Goal: Check status: Check status

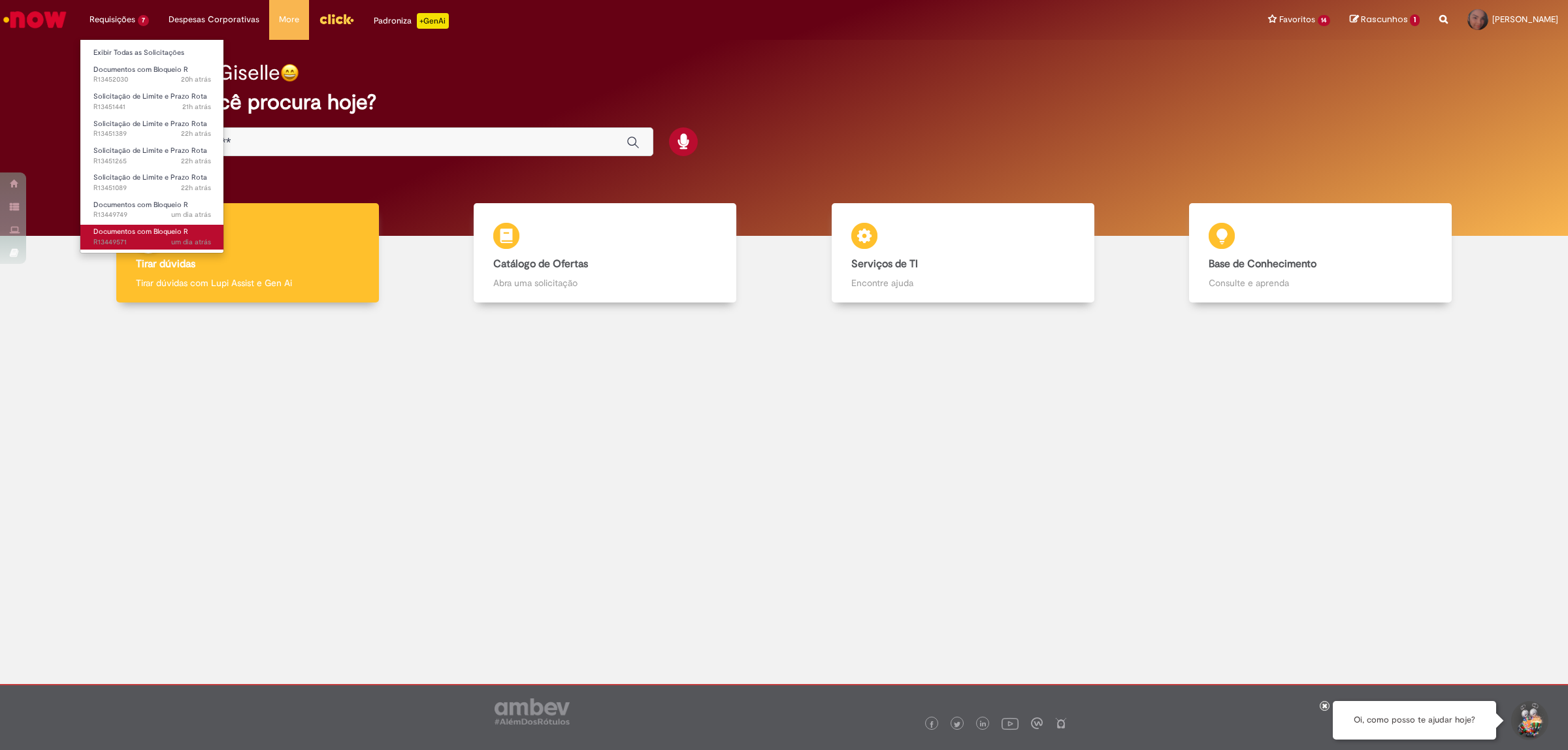
click at [165, 235] on span "Documentos com Bloqueio R" at bounding box center [141, 231] width 95 height 10
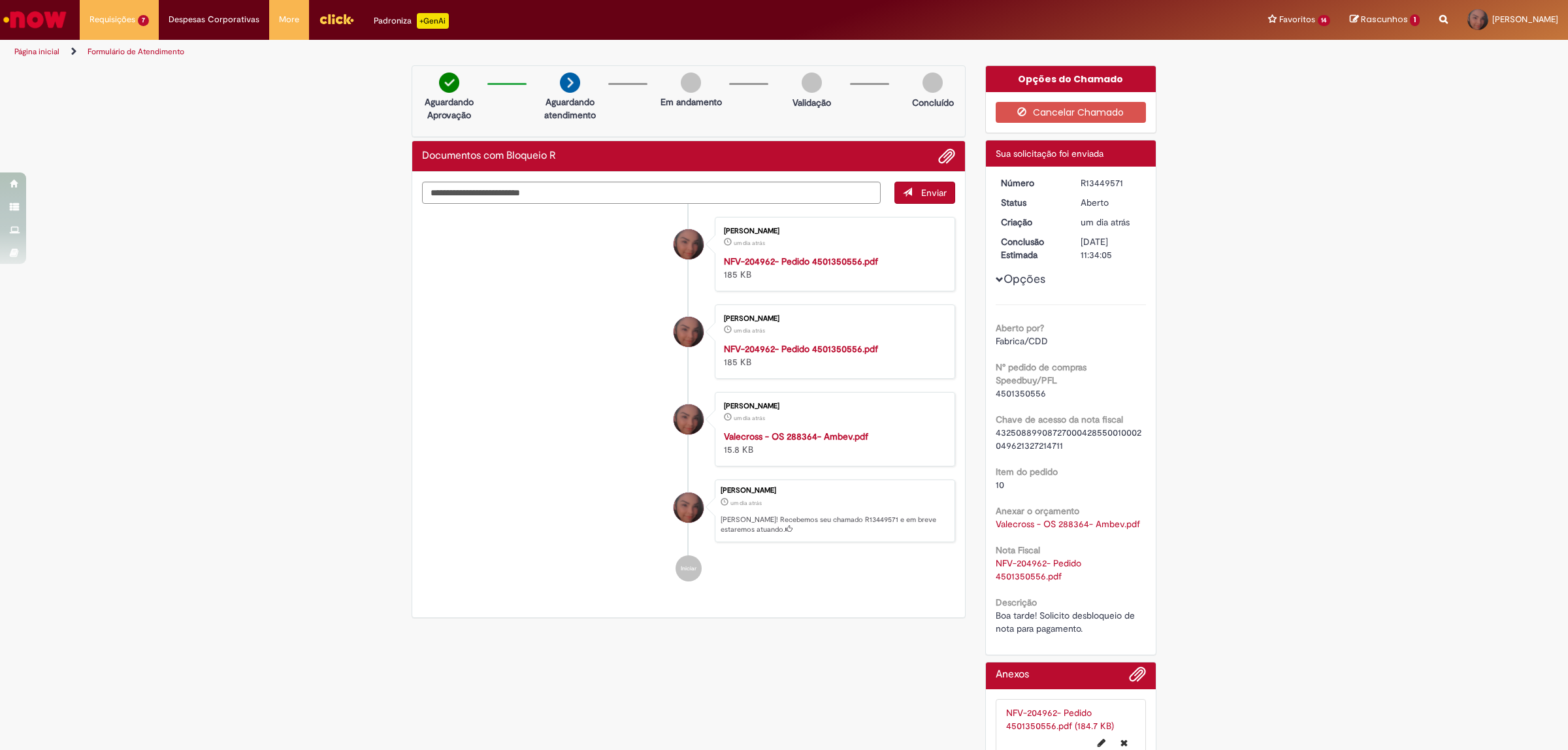
drag, startPoint x: 1122, startPoint y: 179, endPoint x: 1076, endPoint y: 181, distance: 46.0
click at [1080, 181] on div "R13449571" at bounding box center [1110, 182] width 61 height 13
copy div "R13449571"
click at [112, 212] on span "um dia atrás um dia atrás R13449749" at bounding box center [152, 215] width 117 height 10
drag, startPoint x: 1124, startPoint y: 184, endPoint x: 1072, endPoint y: 182, distance: 52.0
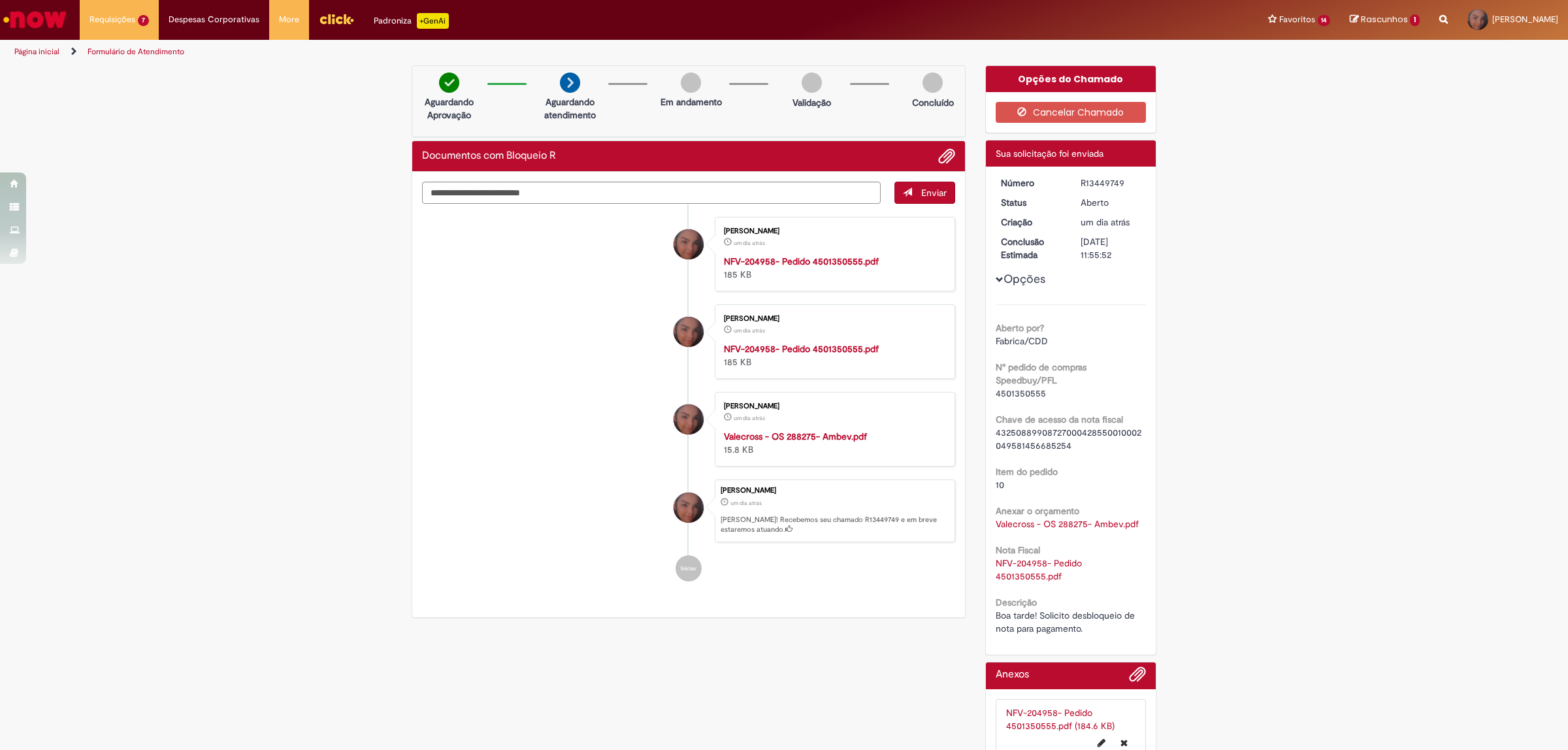
click at [1072, 182] on dd "R13449749" at bounding box center [1110, 182] width 80 height 13
copy div "R13449749"
click at [131, 77] on span "20h atrás 20 horas atrás R13452030" at bounding box center [152, 80] width 117 height 10
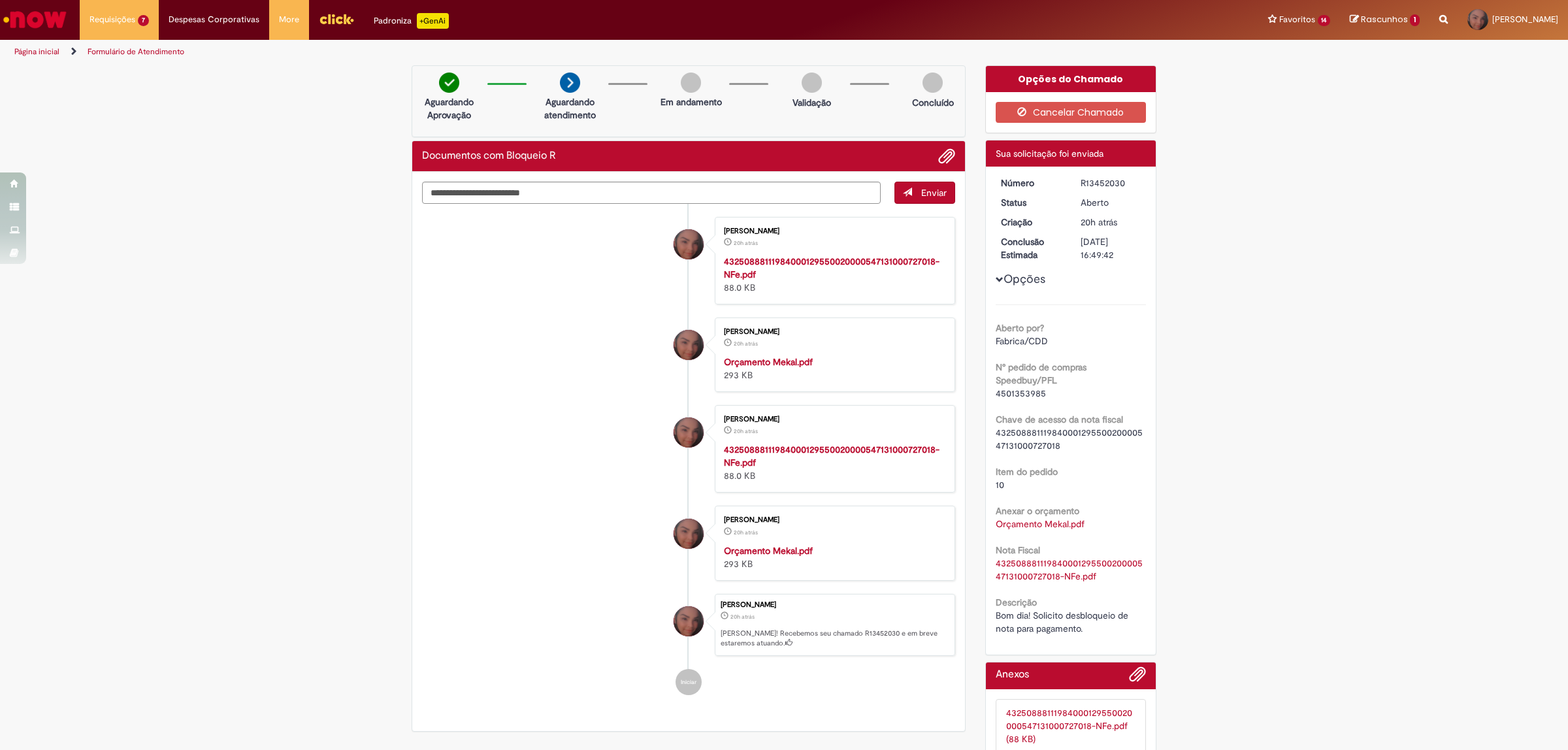
drag, startPoint x: 1124, startPoint y: 183, endPoint x: 1072, endPoint y: 183, distance: 52.0
click at [1072, 183] on dd "R13452030" at bounding box center [1110, 182] width 80 height 13
copy div "R13452030"
click at [116, 173] on span "Solicitação de Limite e Prazo Rota" at bounding box center [150, 177] width 114 height 10
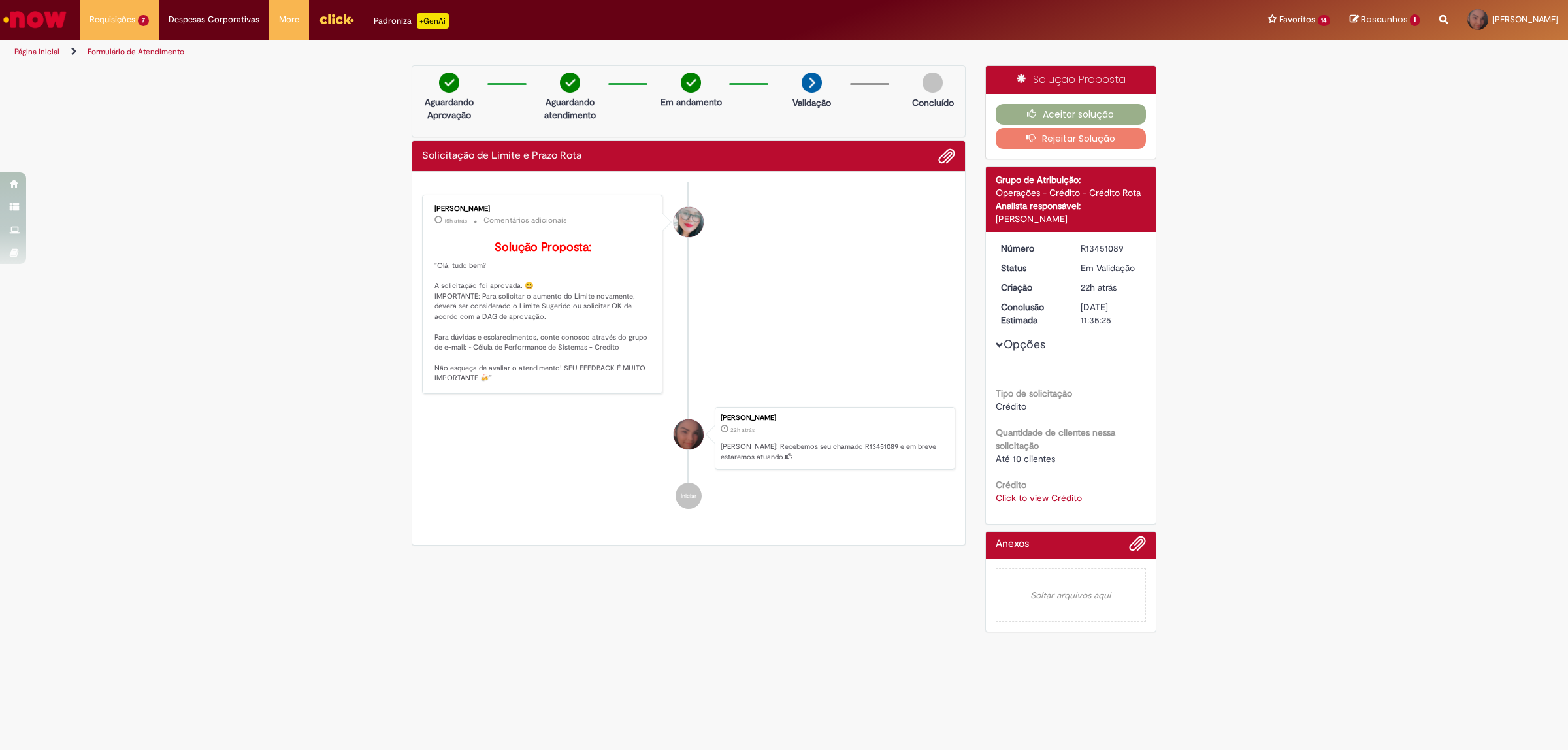
click at [1024, 502] on link "Click to view Crédito" at bounding box center [1038, 498] width 86 height 12
drag, startPoint x: 1053, startPoint y: 454, endPoint x: 1034, endPoint y: 457, distance: 19.2
click at [1034, 457] on td "4587" at bounding box center [1060, 452] width 57 height 23
copy td "4587"
drag, startPoint x: 1062, startPoint y: 425, endPoint x: 1034, endPoint y: 428, distance: 28.2
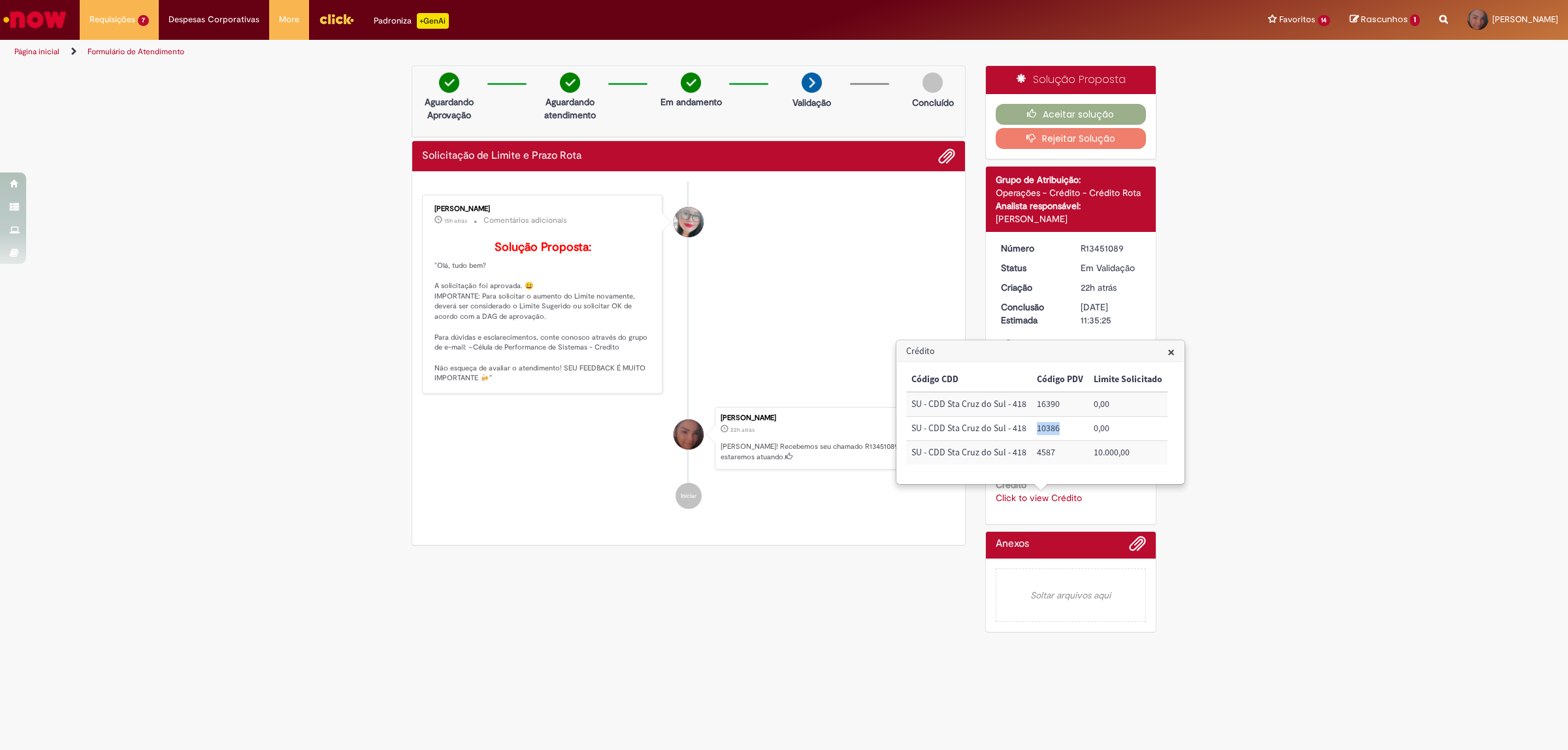
click at [1034, 428] on td "10386" at bounding box center [1060, 428] width 57 height 24
copy td "10386"
click at [1043, 108] on button "Aceitar solução" at bounding box center [1071, 114] width 151 height 21
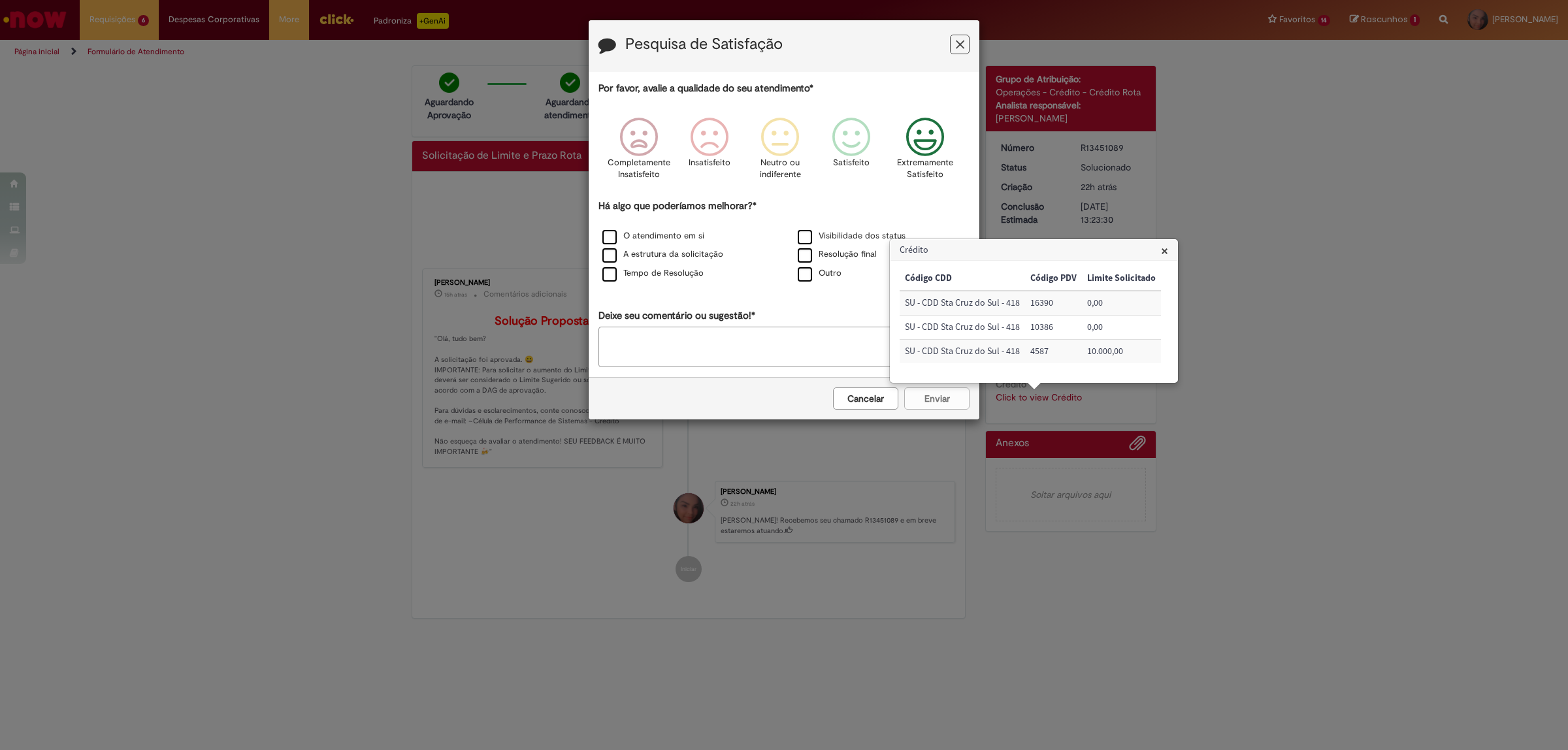
click at [919, 145] on icon "Feedback" at bounding box center [925, 137] width 49 height 39
click at [837, 230] on div "Visibilidade dos status" at bounding box center [882, 237] width 193 height 16
click at [812, 252] on label "Resolução final" at bounding box center [837, 254] width 79 height 13
click at [803, 240] on label "Visibilidade dos status" at bounding box center [851, 236] width 108 height 13
click at [610, 236] on label "O atendimento em si" at bounding box center [653, 236] width 102 height 13
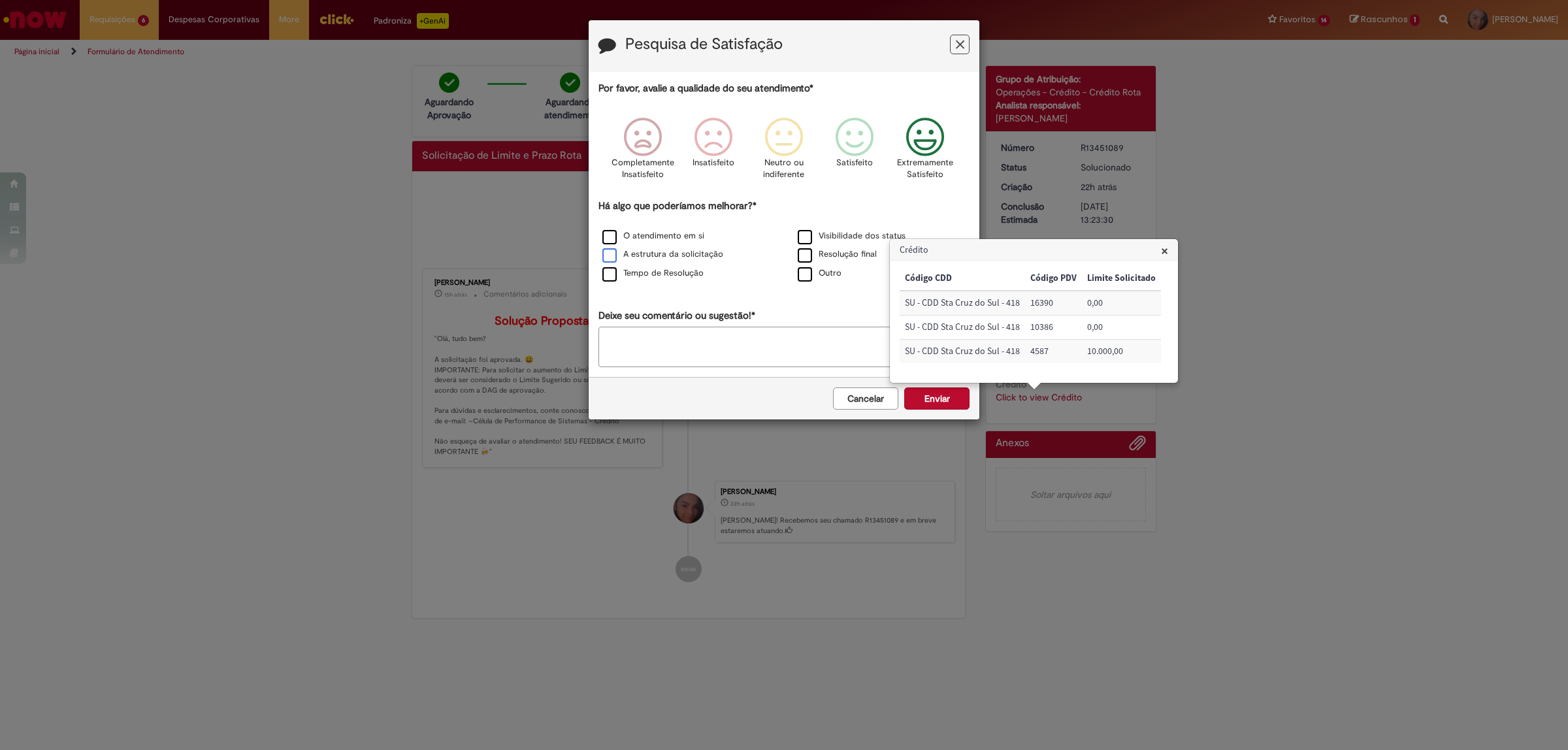
click at [610, 256] on label "A estrutura da solicitação" at bounding box center [663, 254] width 121 height 13
click at [613, 280] on label "Tempo de Resolução" at bounding box center [652, 273] width 101 height 13
click at [931, 402] on button "Enviar" at bounding box center [937, 399] width 65 height 22
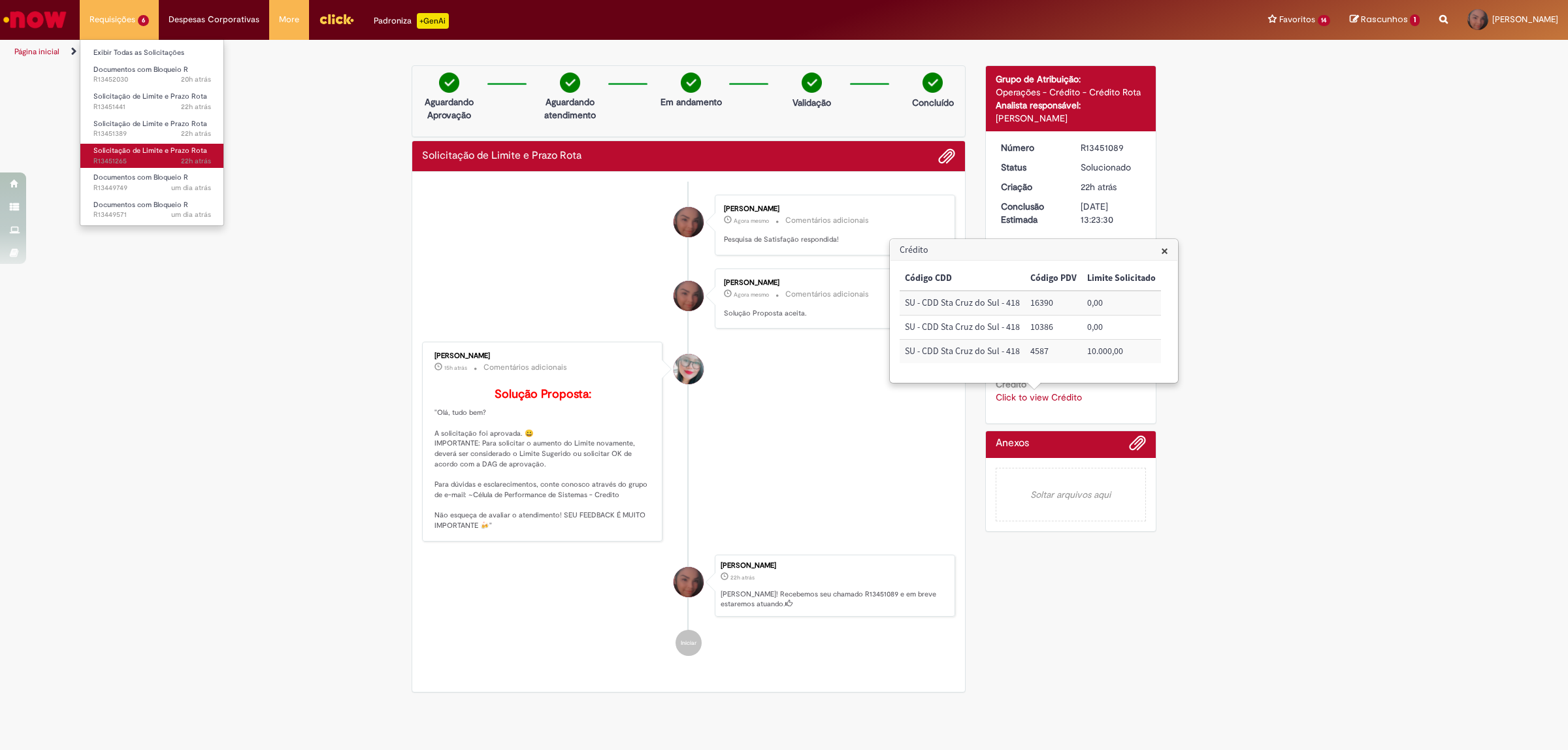
click at [142, 160] on span "22h atrás 22 horas atrás R13451265" at bounding box center [152, 162] width 117 height 10
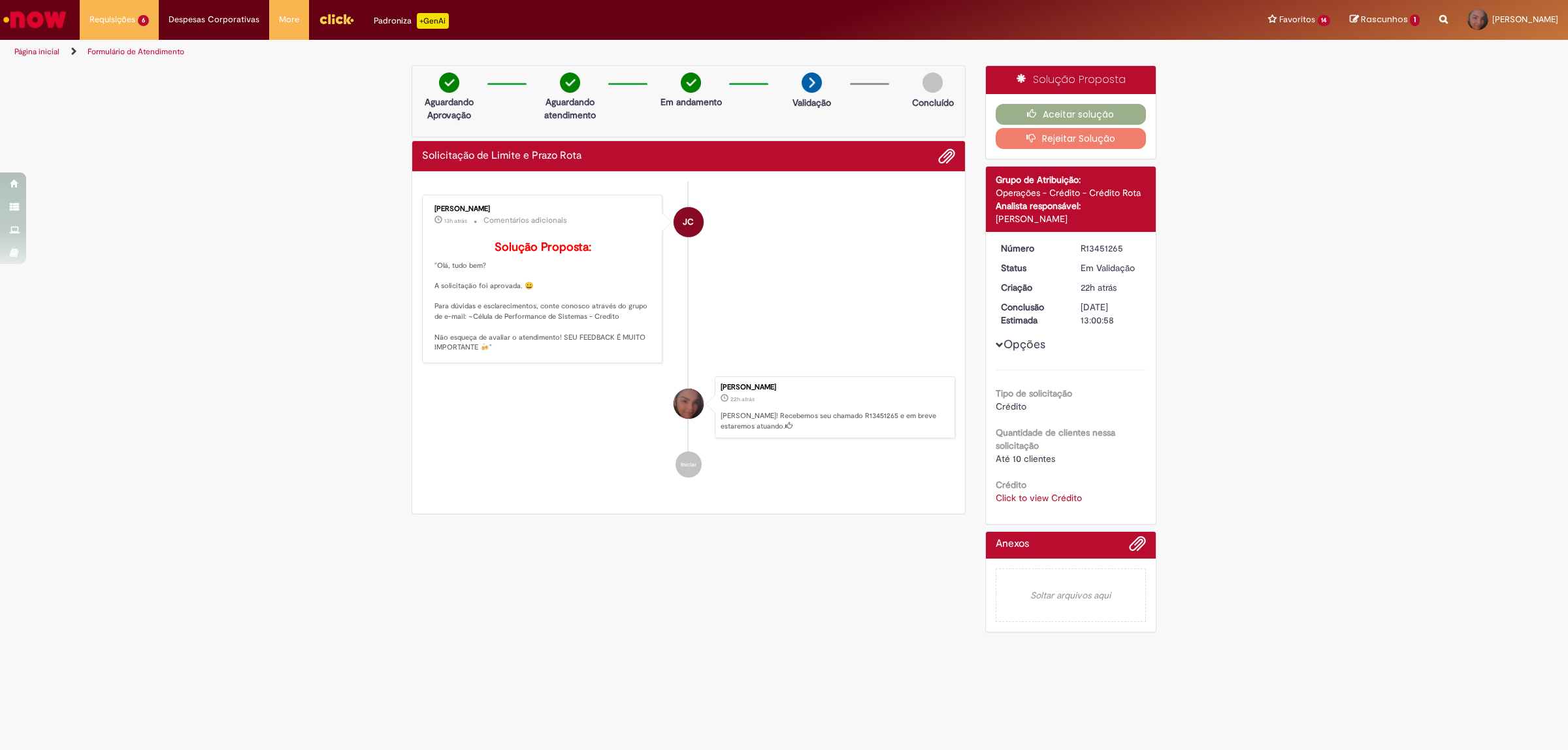
click at [1050, 494] on link "Click to view Crédito" at bounding box center [1038, 498] width 86 height 12
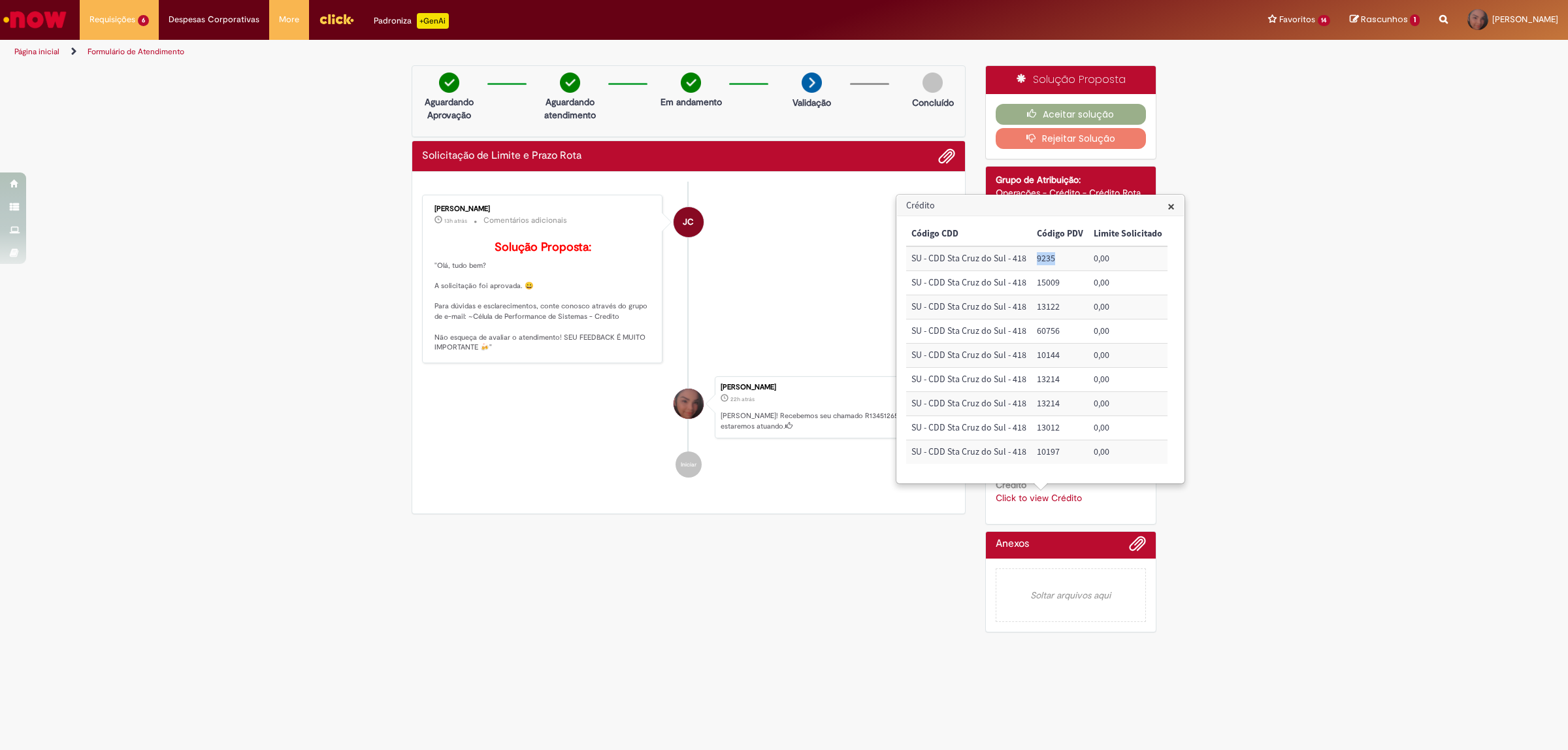
drag, startPoint x: 1057, startPoint y: 259, endPoint x: 1030, endPoint y: 261, distance: 27.1
click at [1032, 261] on td "9235" at bounding box center [1060, 258] width 57 height 24
copy td "9235"
drag, startPoint x: 1044, startPoint y: 311, endPoint x: 1021, endPoint y: 306, distance: 23.5
click at [1021, 306] on tr "SU - CDD Sta Cruz do Sul - 418 13122 0,00" at bounding box center [1036, 307] width 261 height 24
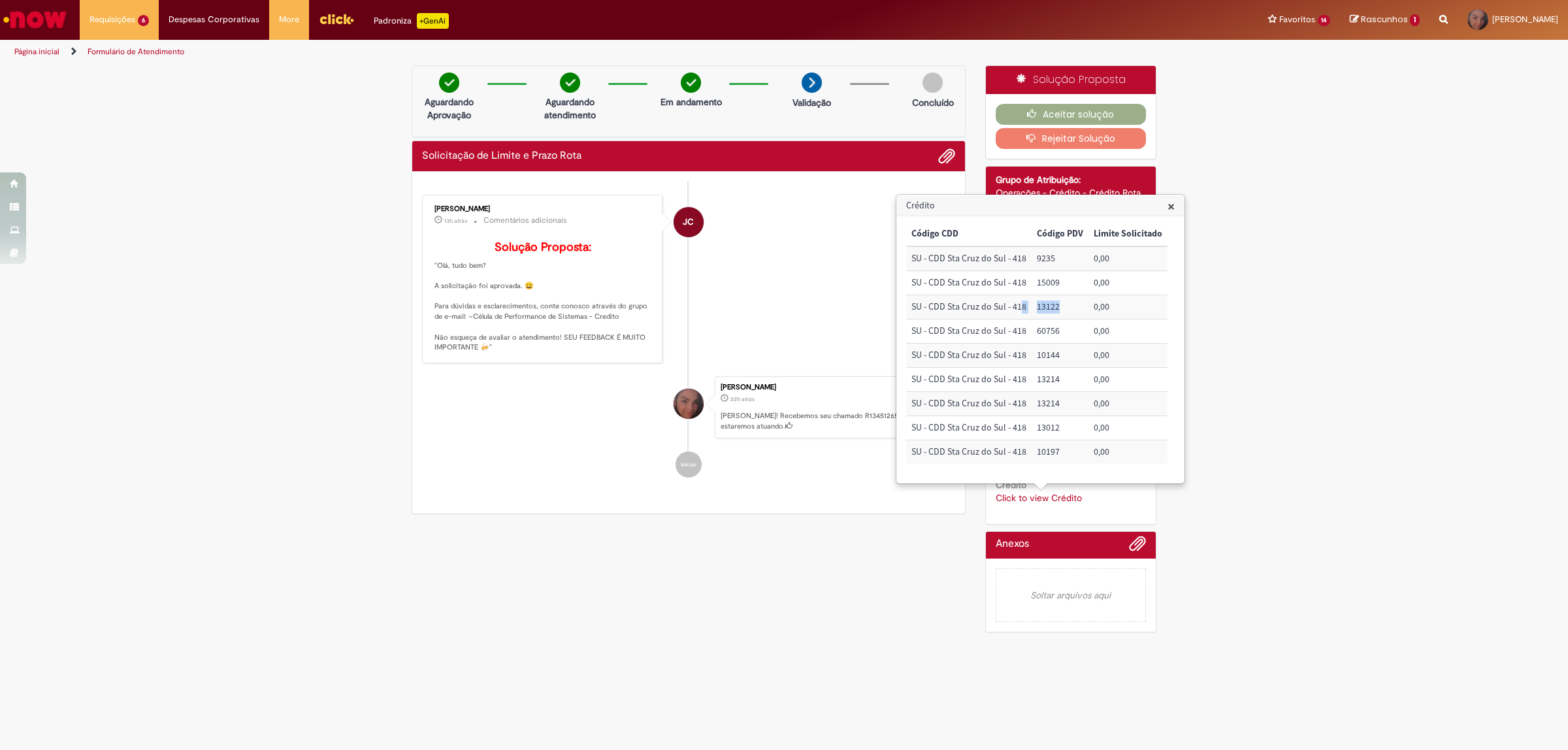
copy tr "8 13122"
drag, startPoint x: 1056, startPoint y: 333, endPoint x: 1037, endPoint y: 330, distance: 19.2
click at [1037, 330] on td "60756" at bounding box center [1059, 331] width 57 height 24
copy td "60756"
drag, startPoint x: 1059, startPoint y: 381, endPoint x: 1037, endPoint y: 380, distance: 22.0
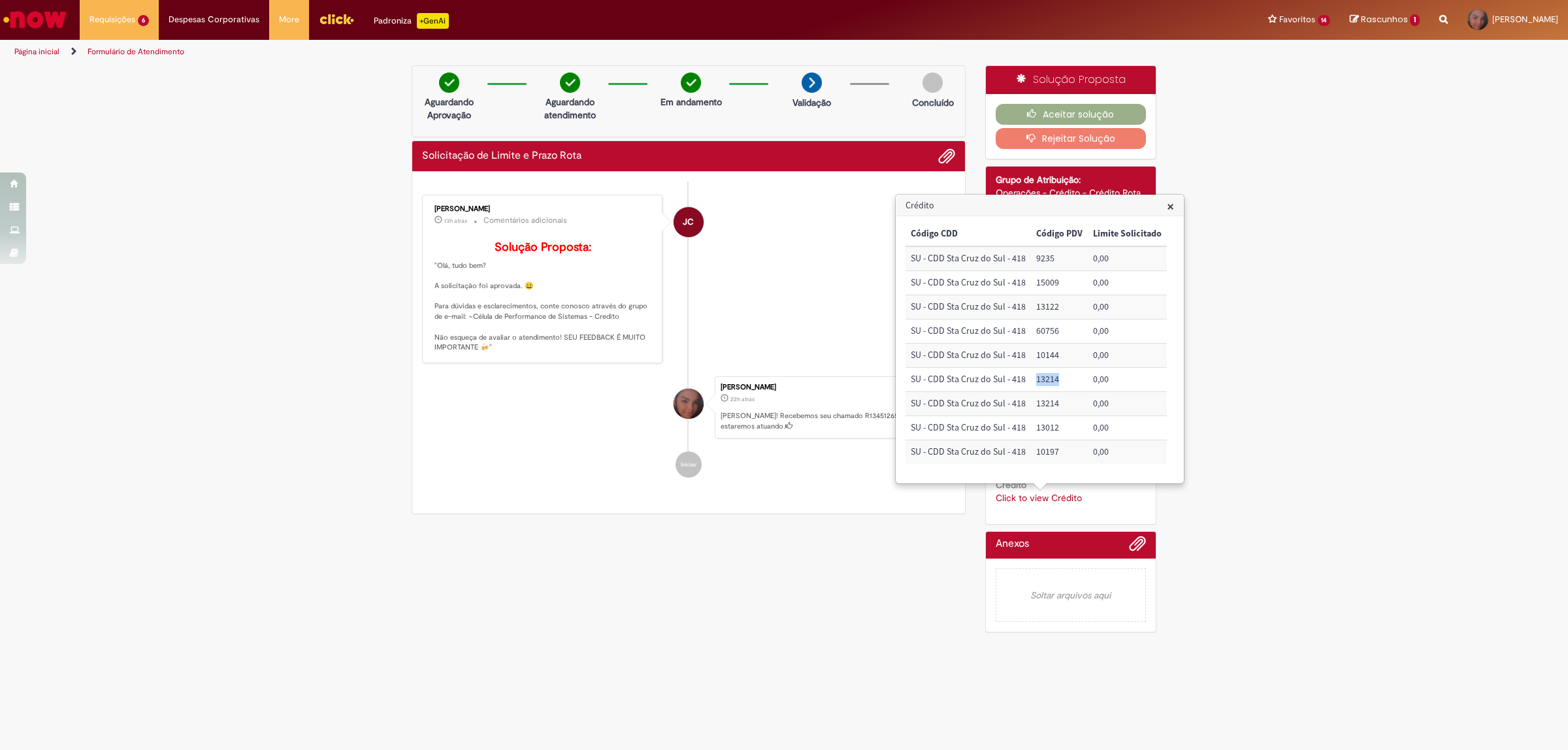
click at [1037, 380] on td "13214" at bounding box center [1059, 380] width 57 height 24
copy td "13214"
drag, startPoint x: 1057, startPoint y: 452, endPoint x: 1034, endPoint y: 452, distance: 23.0
click at [1034, 452] on td "10197" at bounding box center [1059, 452] width 57 height 23
copy td "10197"
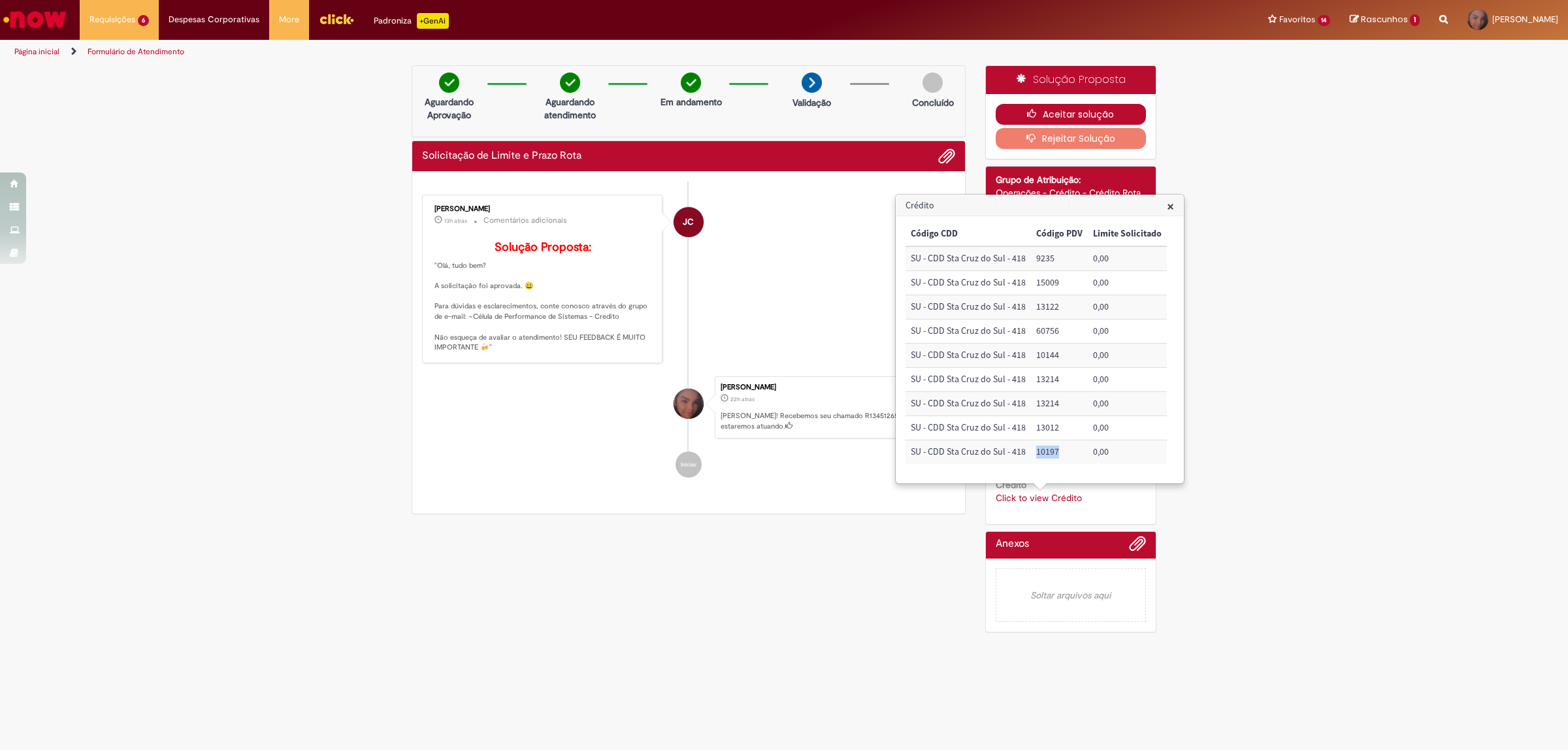
click at [1078, 116] on button "Aceitar solução" at bounding box center [1071, 114] width 151 height 21
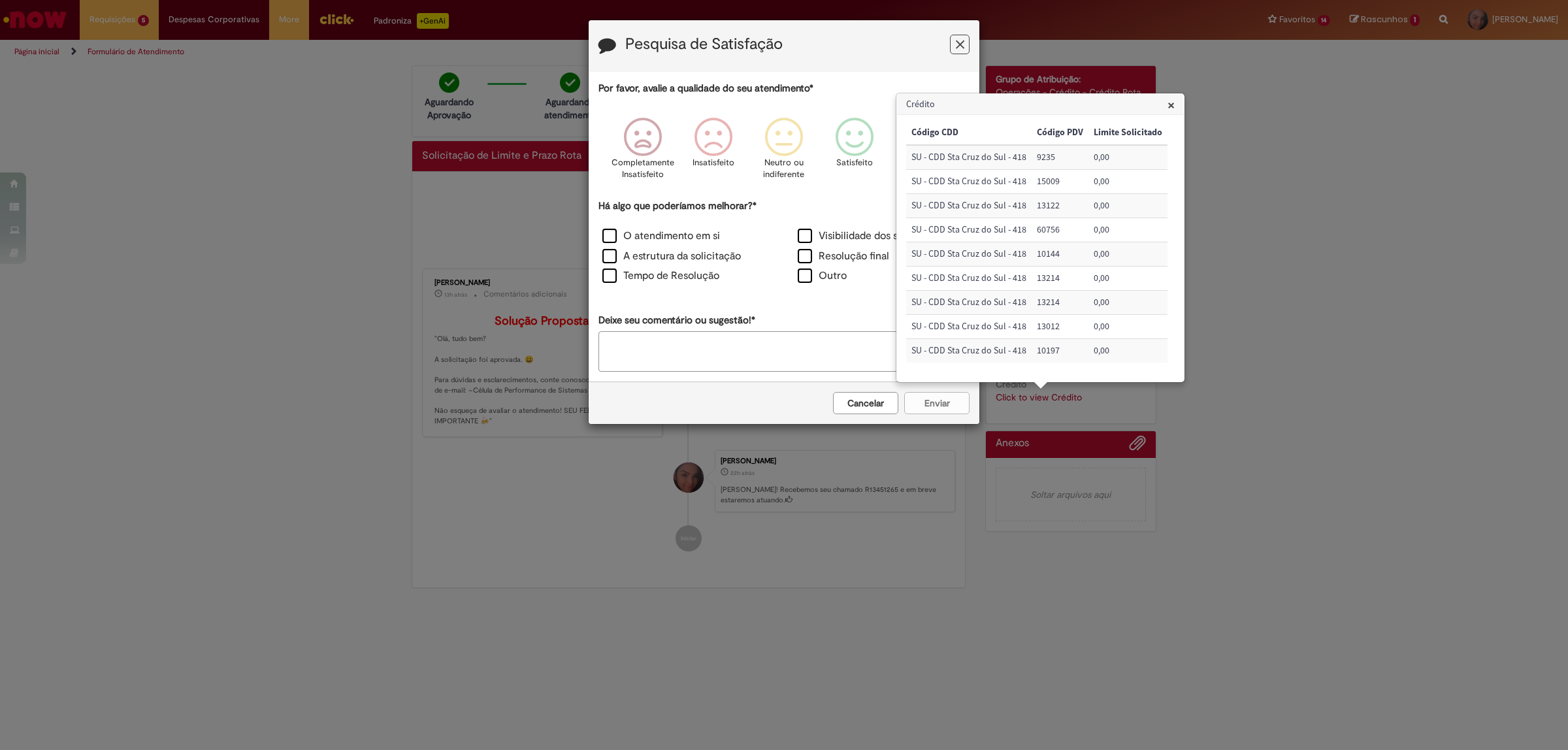
click at [1169, 103] on span "×" at bounding box center [1172, 105] width 7 height 18
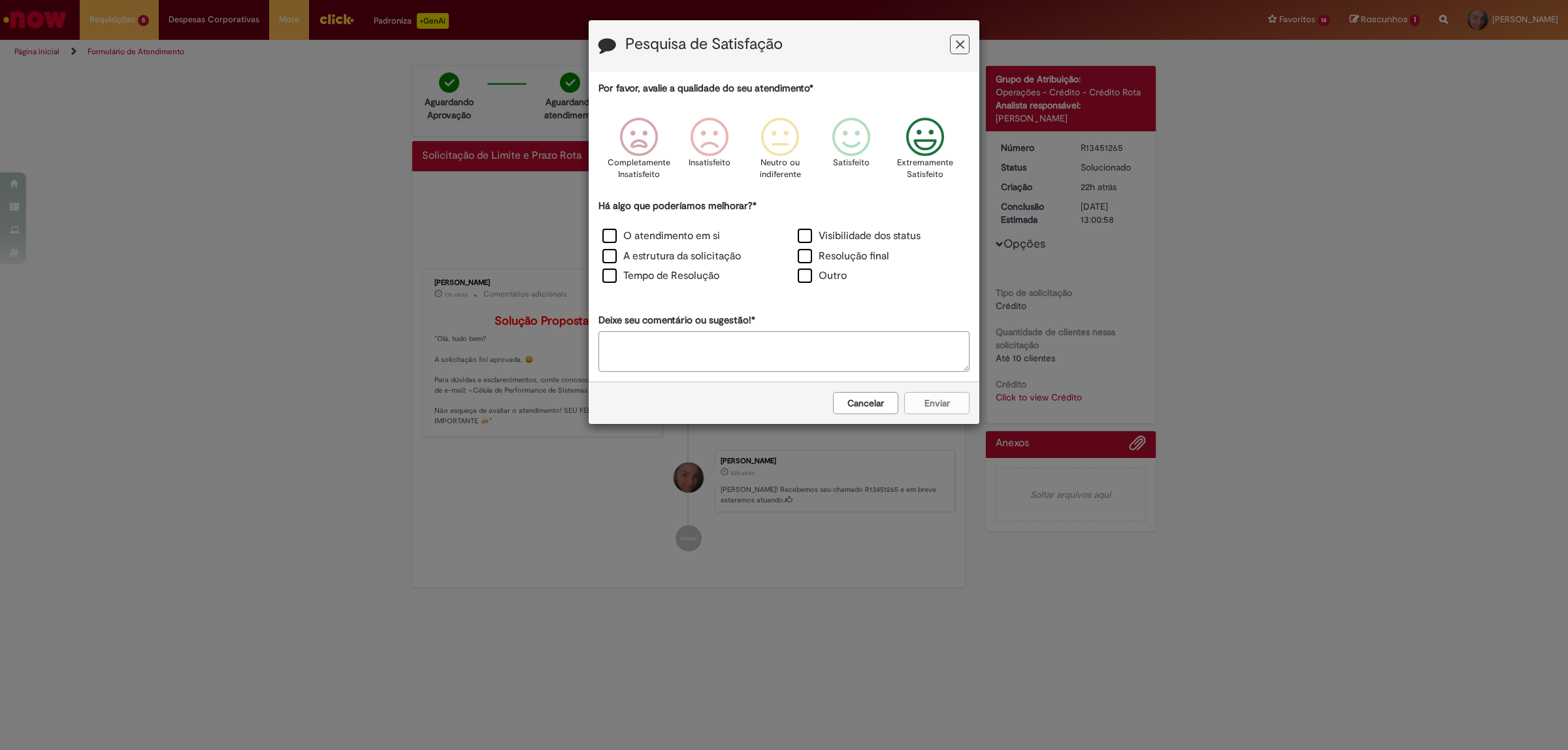
click at [936, 141] on icon "Feedback" at bounding box center [925, 137] width 49 height 39
click at [834, 234] on label "Visibilidade dos status" at bounding box center [859, 236] width 123 height 15
click at [824, 250] on label "Resolução final" at bounding box center [843, 256] width 91 height 15
click at [625, 233] on label "O atendimento em si" at bounding box center [661, 236] width 117 height 15
click at [622, 253] on label "A estrutura da solicitação" at bounding box center [671, 256] width 138 height 15
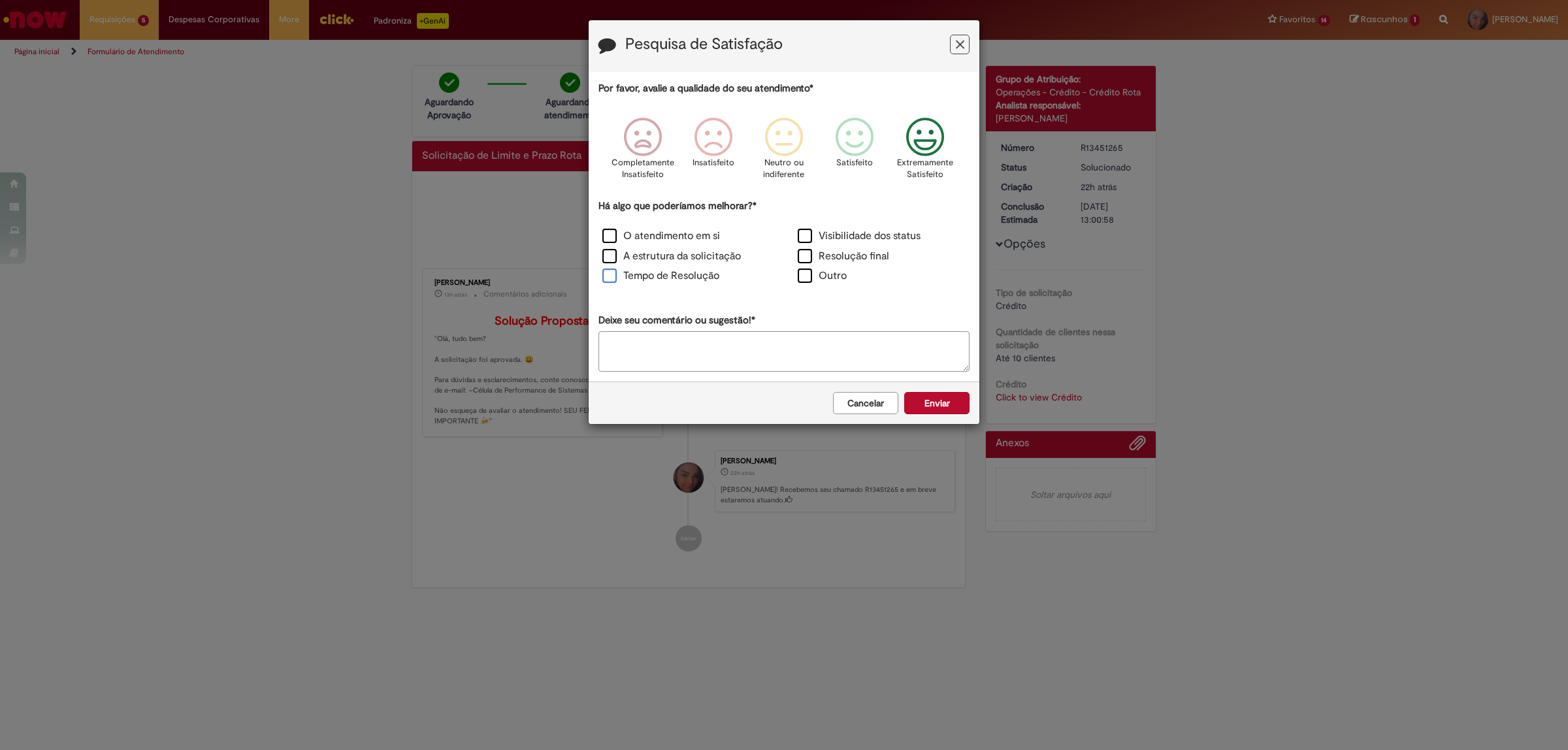
click at [637, 271] on label "Tempo de Resolução" at bounding box center [661, 276] width 117 height 15
click at [938, 404] on button "Enviar" at bounding box center [937, 403] width 65 height 22
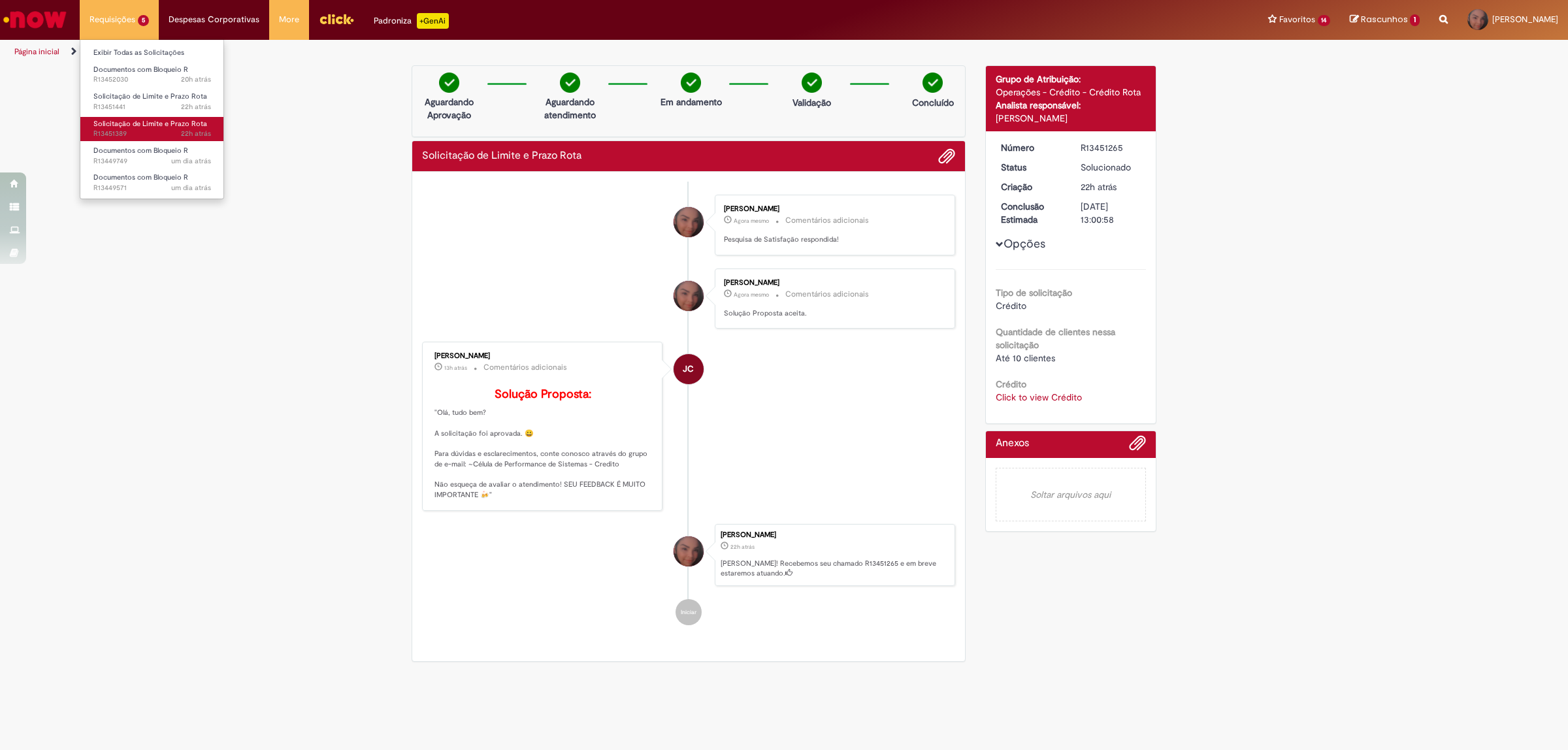
click at [152, 128] on span "Solicitação de Limite e Prazo Rota" at bounding box center [150, 123] width 114 height 10
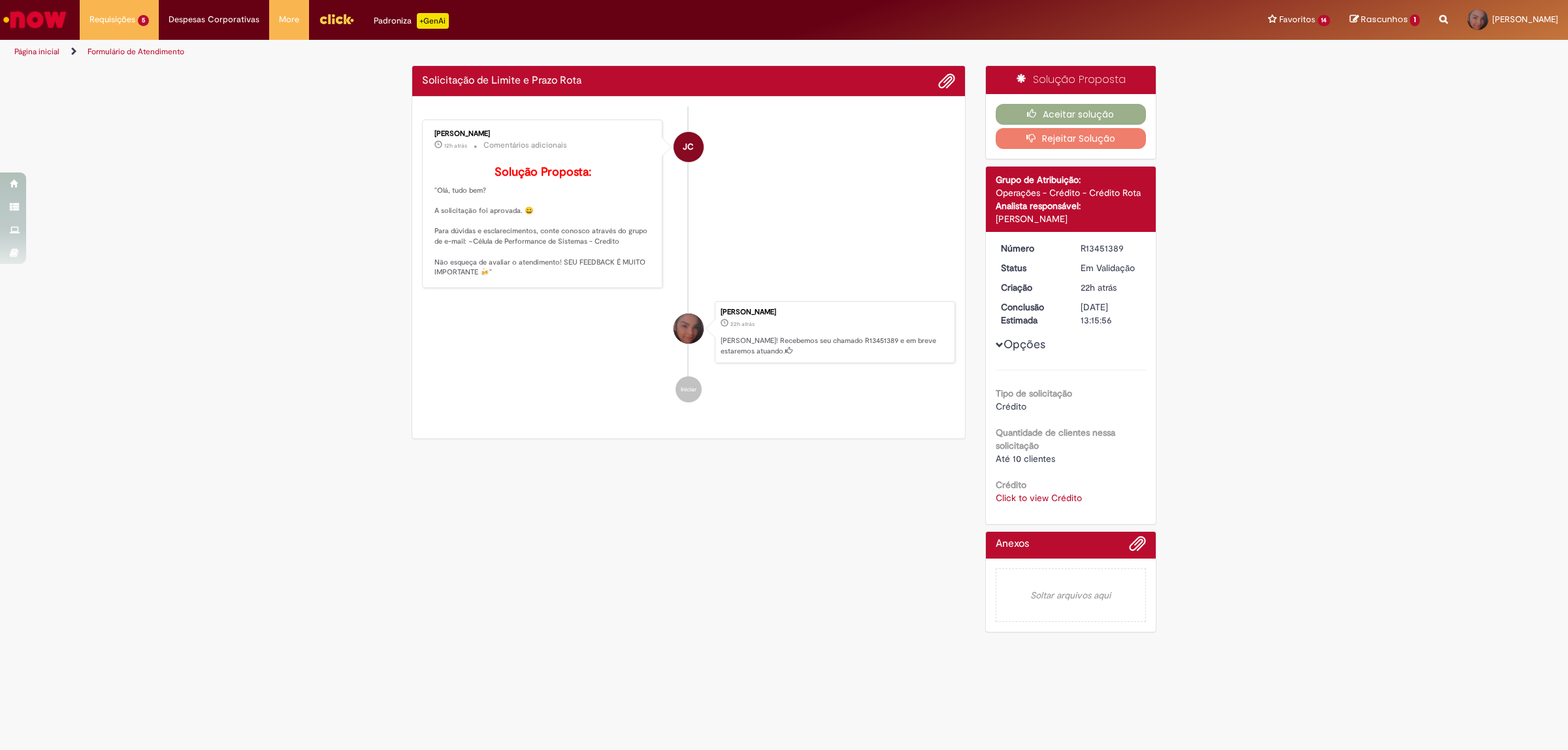
click at [1059, 500] on link "Click to view Crédito" at bounding box center [1038, 498] width 86 height 12
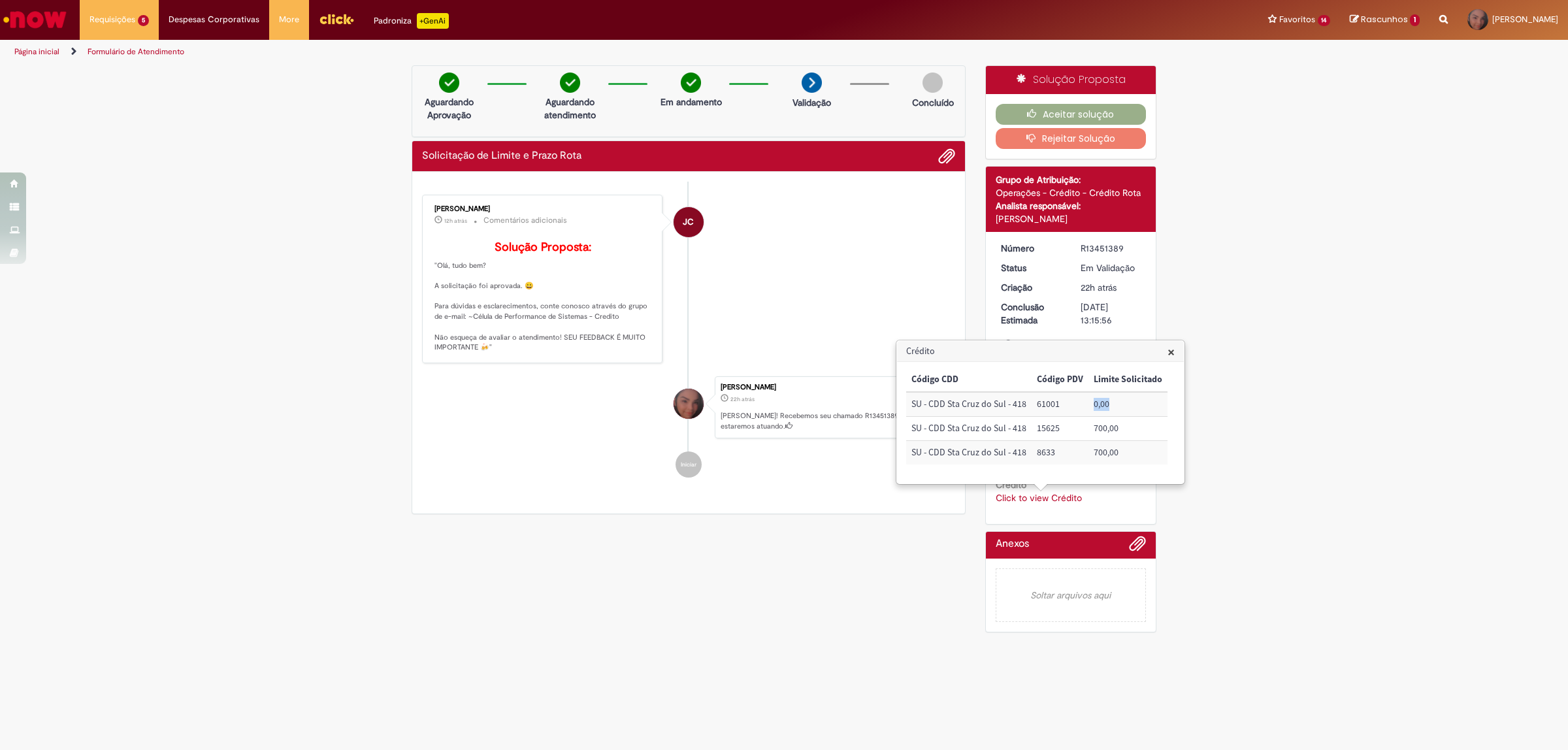
drag, startPoint x: 1118, startPoint y: 399, endPoint x: 1093, endPoint y: 405, distance: 25.7
click at [1093, 405] on td "0,00" at bounding box center [1128, 404] width 79 height 24
drag, startPoint x: 1069, startPoint y: 404, endPoint x: 1036, endPoint y: 402, distance: 33.1
click at [1036, 402] on td "61001" at bounding box center [1060, 404] width 57 height 24
click at [1062, 116] on button "Aceitar solução" at bounding box center [1071, 114] width 151 height 21
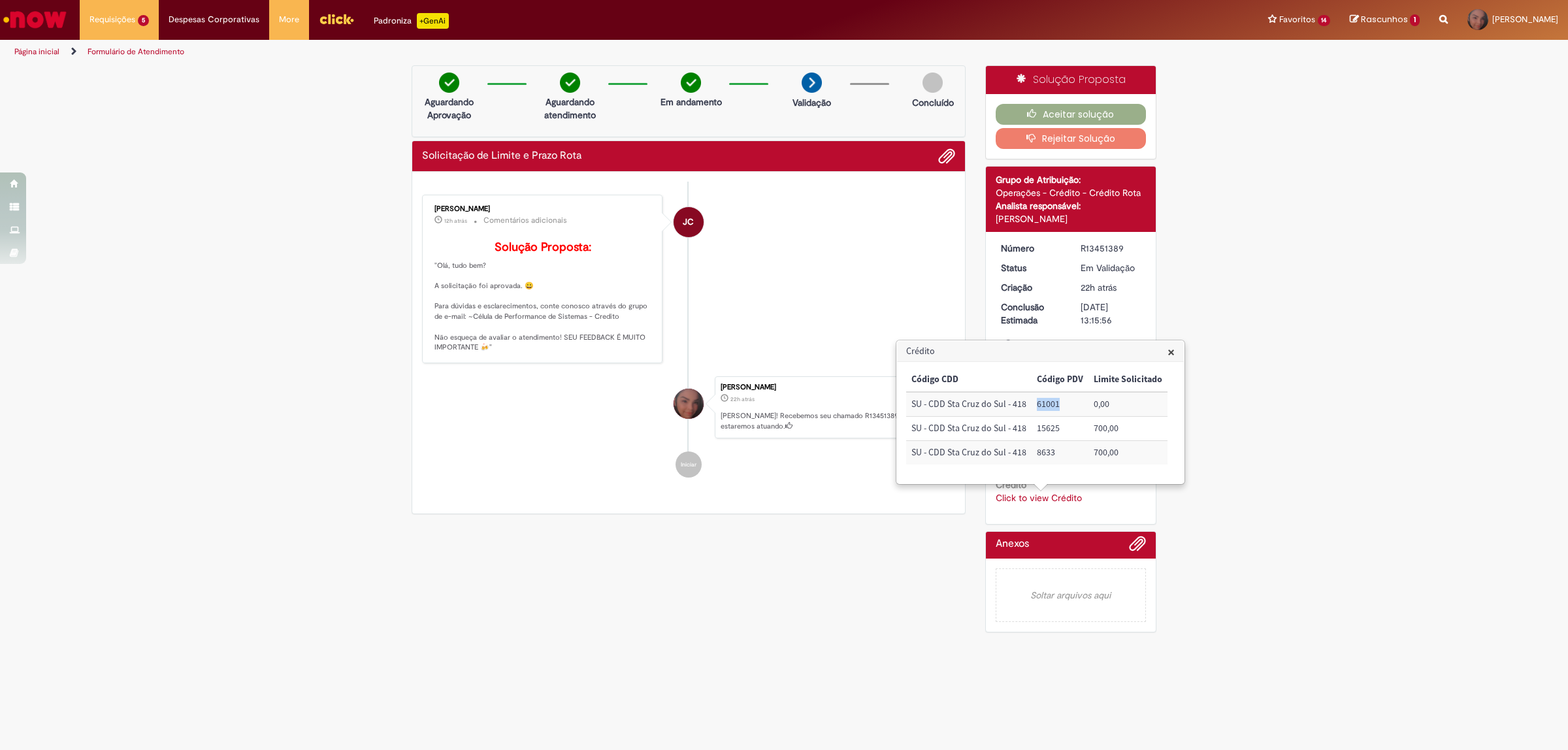
click at [1169, 353] on span "×" at bounding box center [1172, 351] width 7 height 18
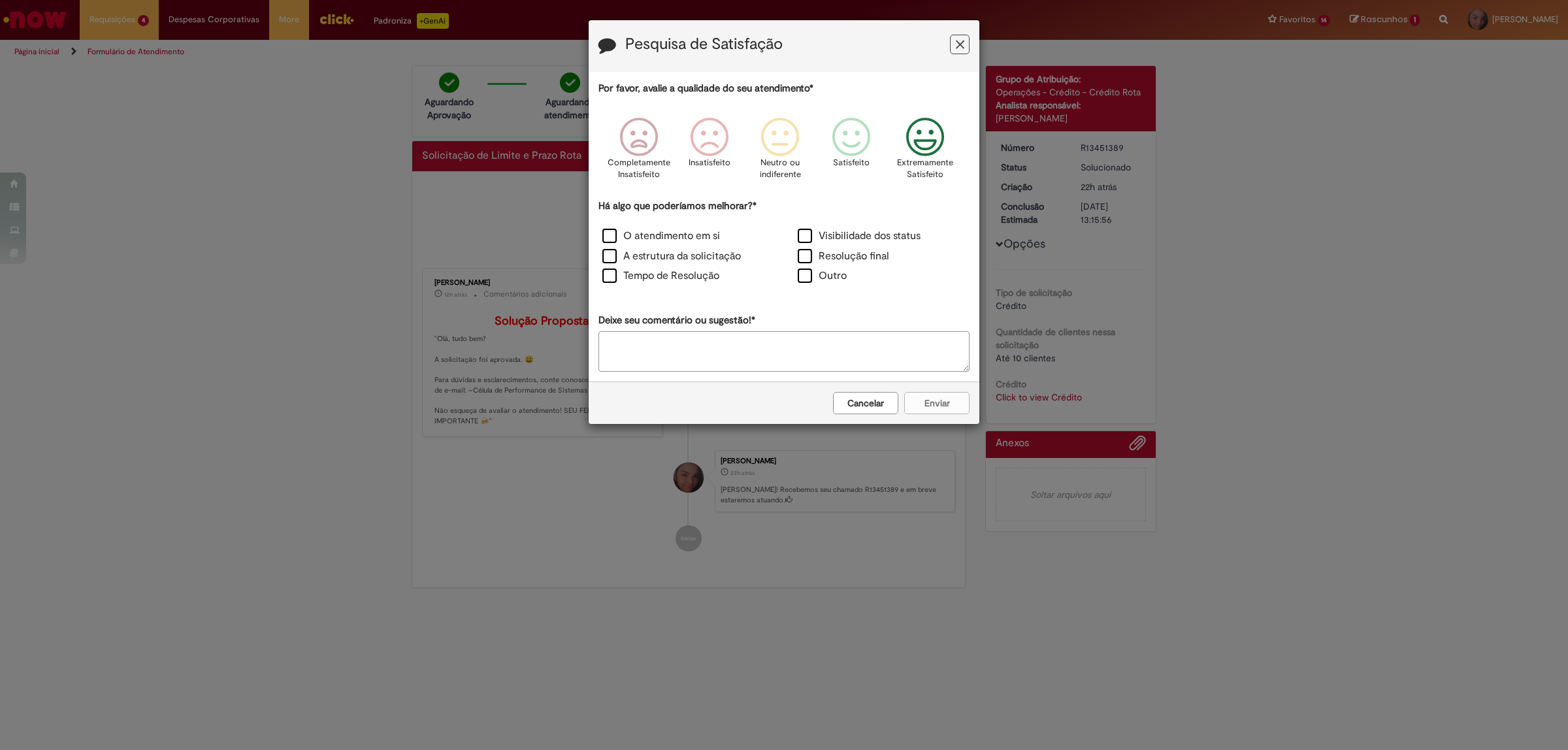
click at [916, 147] on icon "Feedback" at bounding box center [925, 137] width 49 height 39
click at [825, 239] on label "Visibilidade dos status" at bounding box center [859, 236] width 123 height 15
click at [818, 262] on label "Resolução final" at bounding box center [843, 256] width 91 height 15
click at [647, 240] on label "O atendimento em si" at bounding box center [661, 236] width 117 height 15
click at [648, 256] on label "A estrutura da solicitação" at bounding box center [671, 256] width 138 height 15
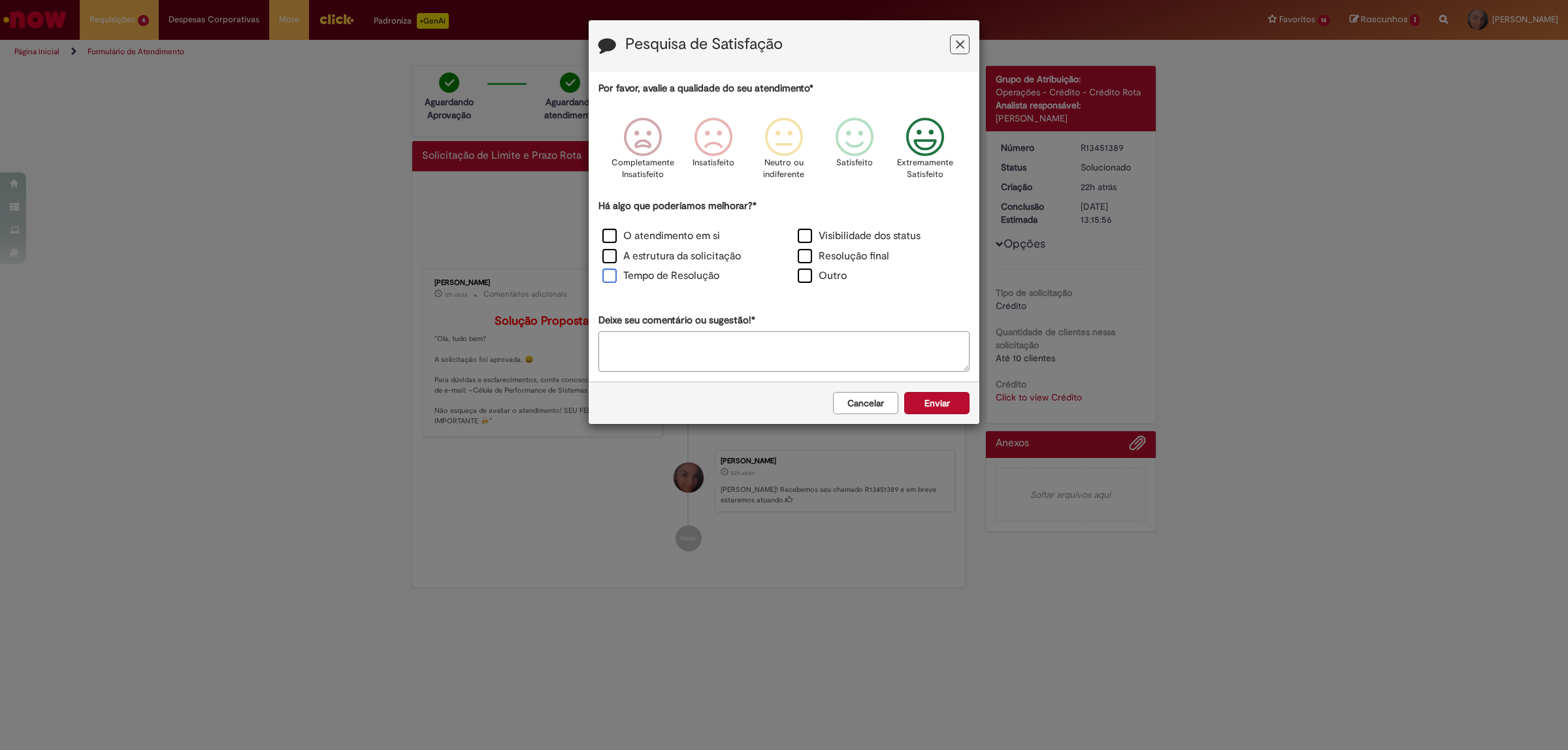
click at [653, 278] on label "Tempo de Resolução" at bounding box center [661, 276] width 117 height 15
click at [925, 394] on button "Enviar" at bounding box center [937, 403] width 65 height 22
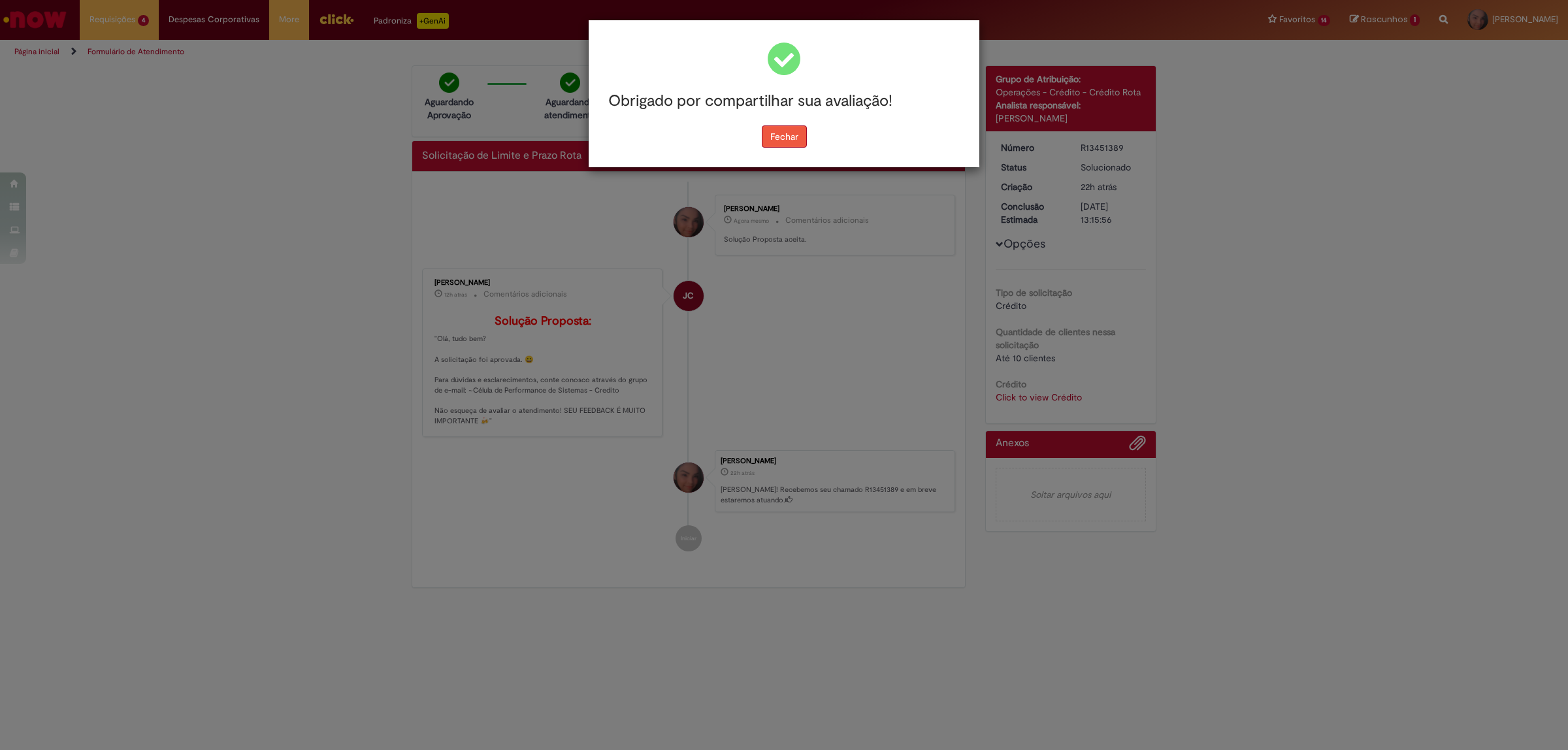
click at [778, 142] on button "Fechar" at bounding box center [784, 137] width 45 height 22
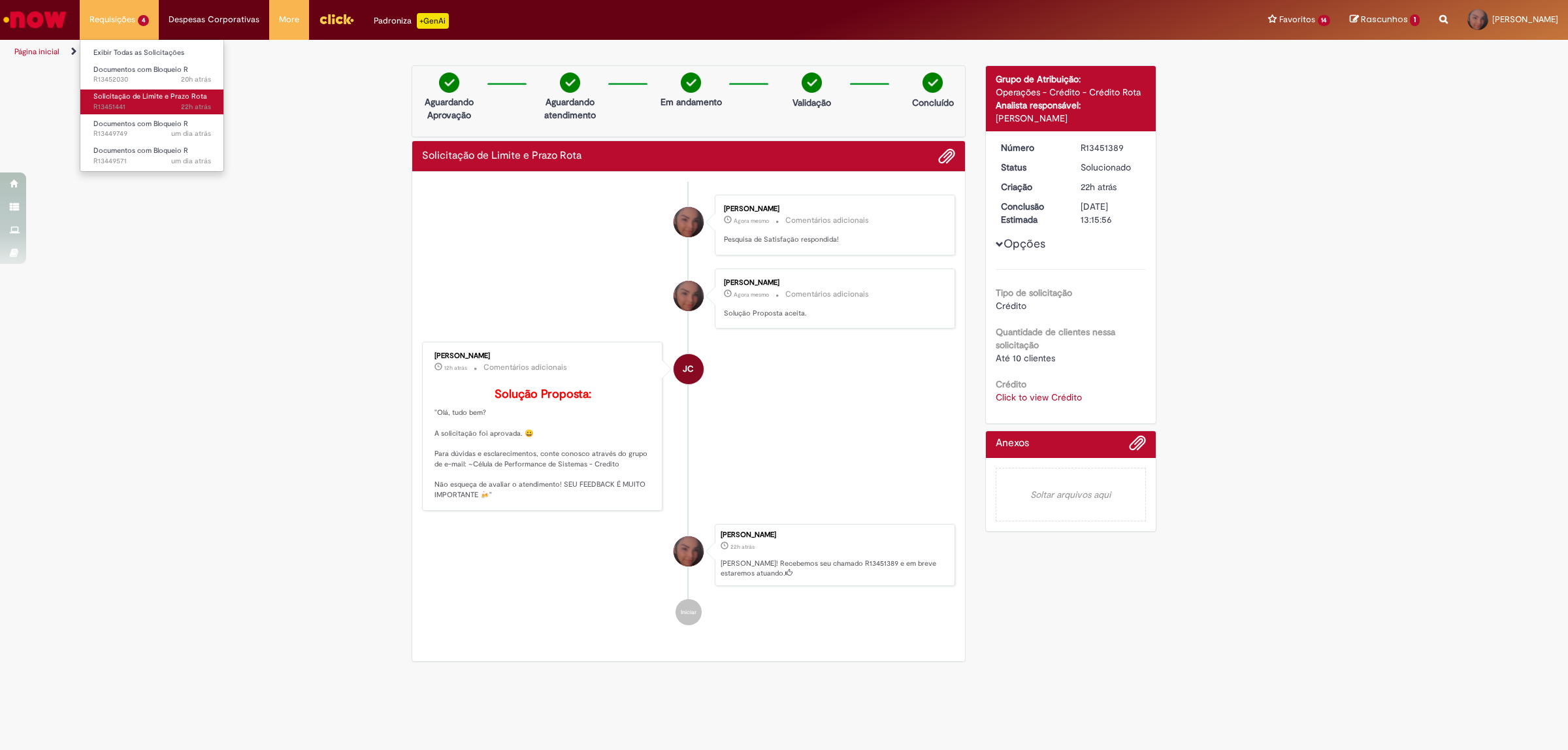
click at [141, 101] on span "Solicitação de Limite e Prazo Rota" at bounding box center [150, 96] width 114 height 10
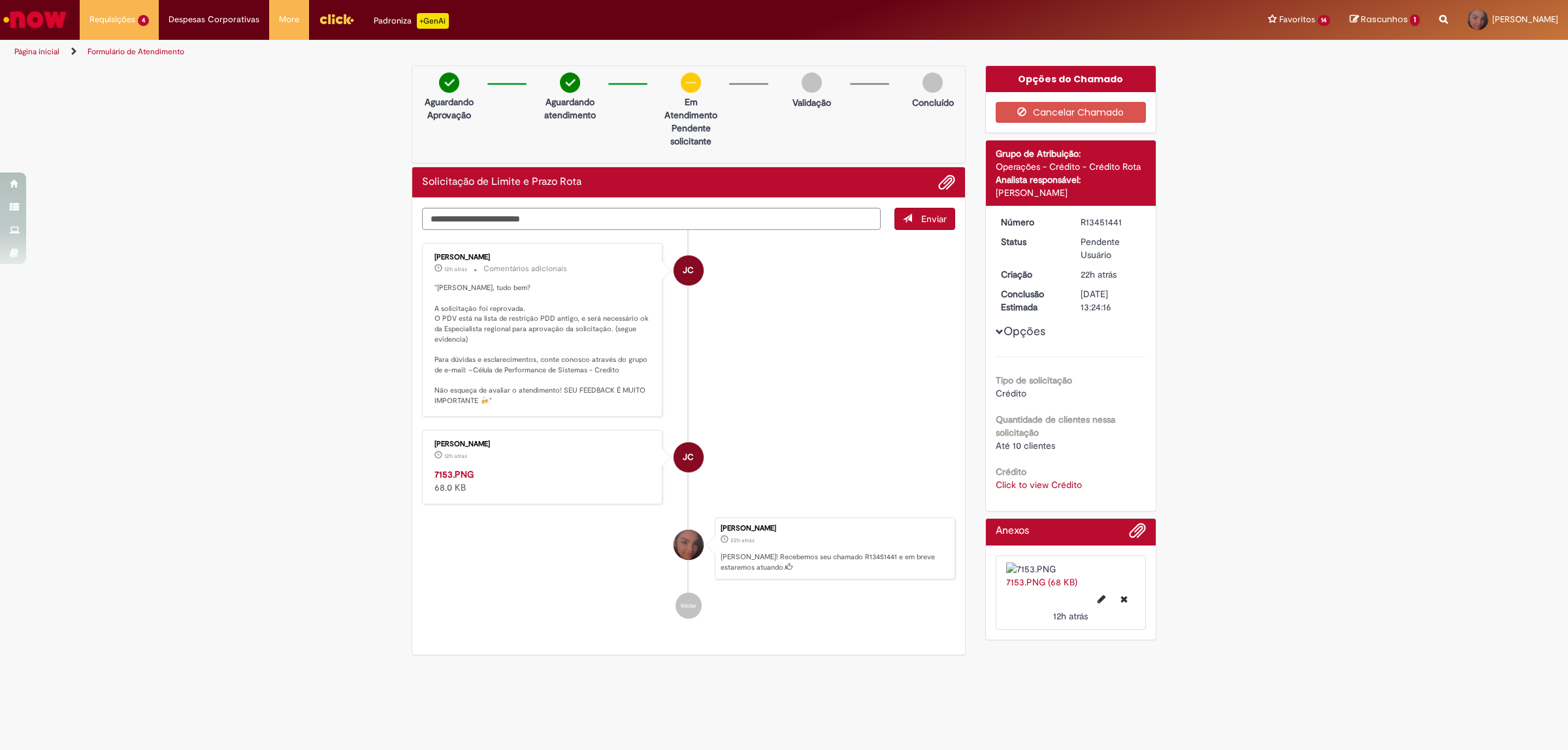
click at [1038, 482] on link "Click to view Crédito" at bounding box center [1038, 485] width 86 height 12
drag, startPoint x: 1050, startPoint y: 438, endPoint x: 1027, endPoint y: 439, distance: 23.0
click at [1027, 439] on td "6911" at bounding box center [1053, 439] width 57 height 23
